Goal: Task Accomplishment & Management: Use online tool/utility

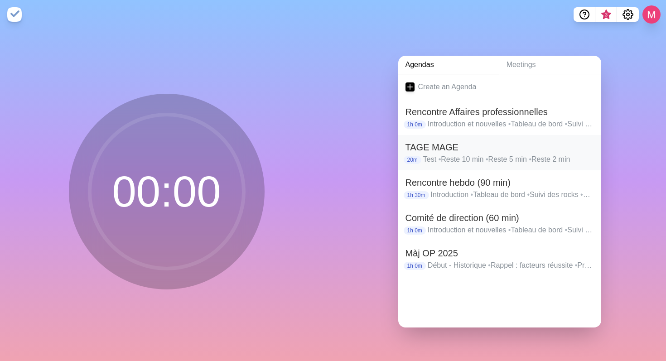
click at [558, 154] on p "Test • Reste 10 min • Reste 5 min • Reste 2 min" at bounding box center [508, 159] width 171 height 11
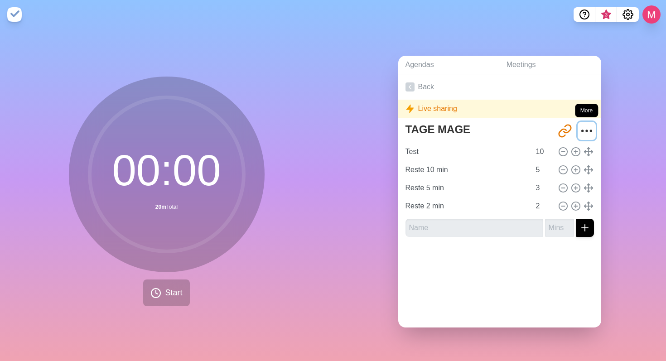
click at [580, 126] on icon "More" at bounding box center [587, 131] width 15 height 15
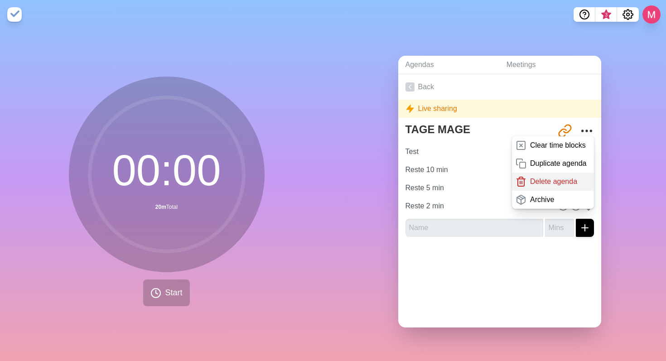
click at [531, 176] on p "Delete agenda" at bounding box center [553, 181] width 47 height 11
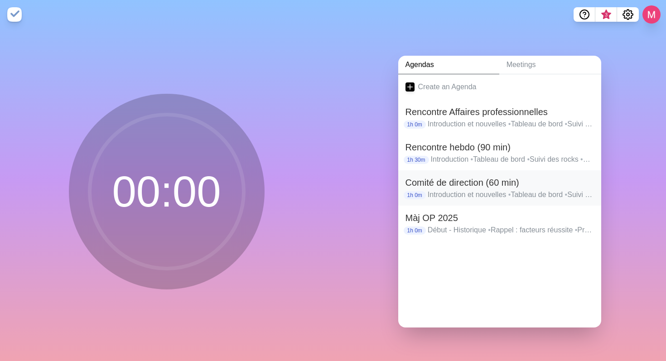
click at [504, 181] on h2 "Comité de direction (60 min)" at bounding box center [500, 183] width 189 height 14
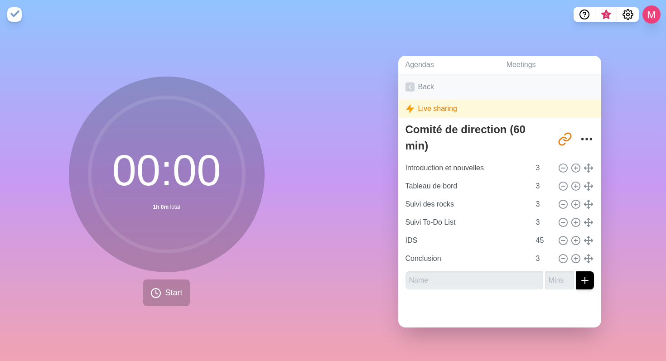
click at [421, 83] on link "Back" at bounding box center [499, 86] width 203 height 25
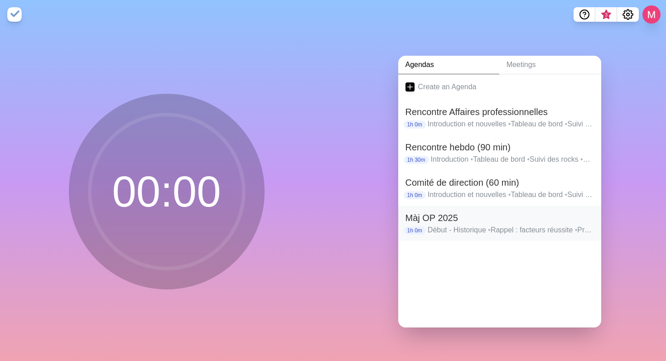
click at [495, 225] on p "Début - Historique • Rappel : facteurs réussite • Projet d'actualité - Statut •…" at bounding box center [511, 230] width 166 height 11
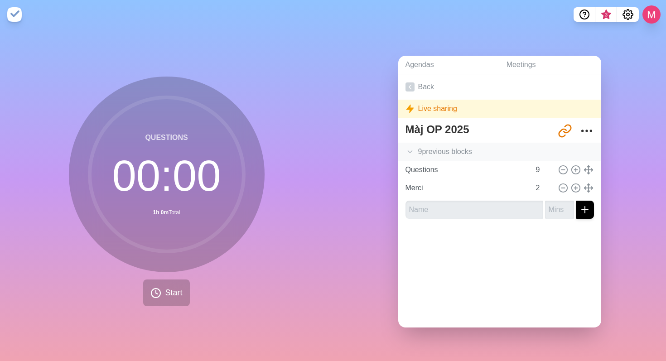
click at [407, 149] on icon at bounding box center [410, 151] width 9 height 9
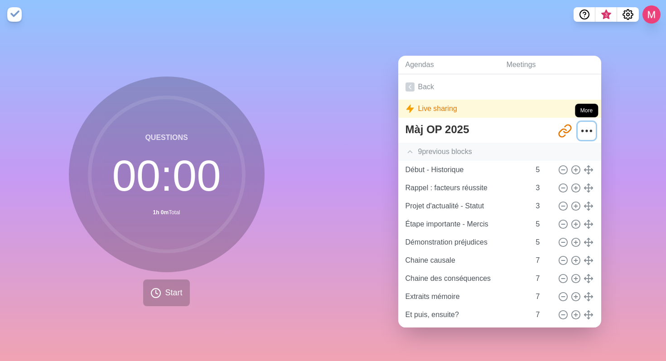
click at [580, 130] on icon "More" at bounding box center [587, 131] width 15 height 15
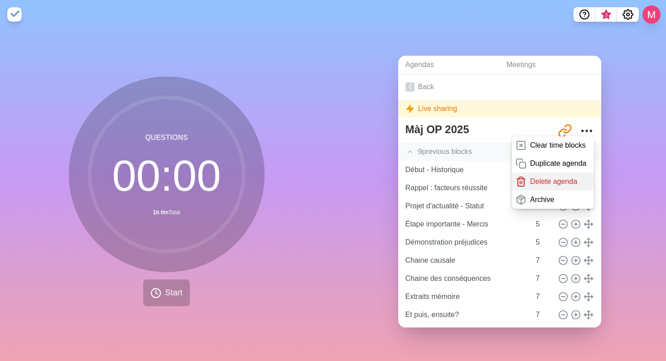
click at [542, 180] on p "Delete agenda" at bounding box center [553, 181] width 47 height 11
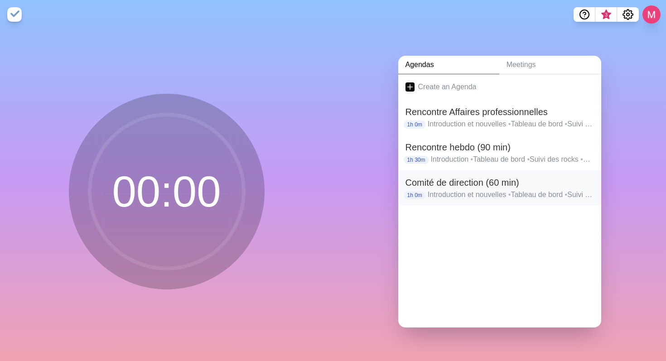
click at [462, 189] on p "Introduction et nouvelles • Tableau de bord • Suivi des rocks • Suivi To-Do Lis…" at bounding box center [511, 194] width 166 height 11
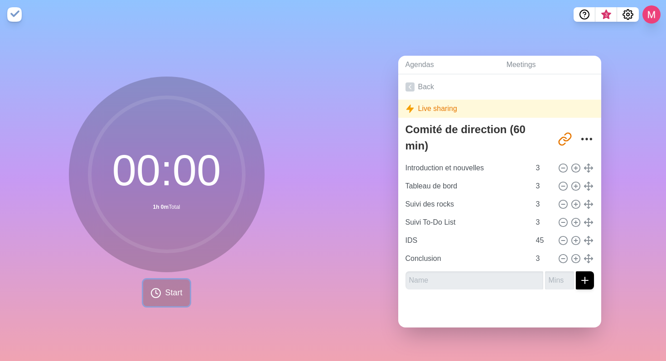
click at [174, 291] on span "Start" at bounding box center [173, 293] width 17 height 12
